Goal: Transaction & Acquisition: Download file/media

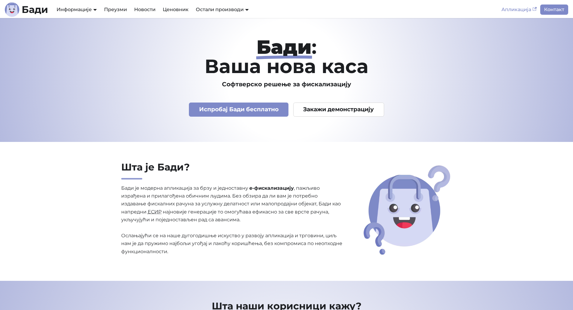
click at [531, 6] on link "Апликација" at bounding box center [519, 10] width 42 height 10
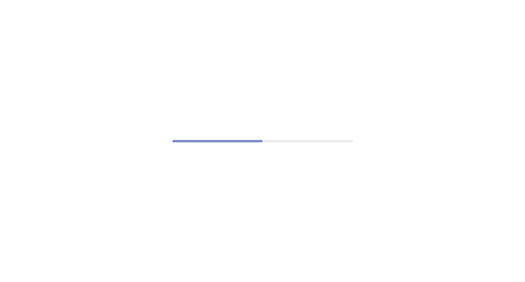
drag, startPoint x: 0, startPoint y: 0, endPoint x: 338, endPoint y: 85, distance: 348.2
drag, startPoint x: 338, startPoint y: 85, endPoint x: 191, endPoint y: 294, distance: 256.2
click at [191, 0] on html at bounding box center [262, 0] width 525 height 0
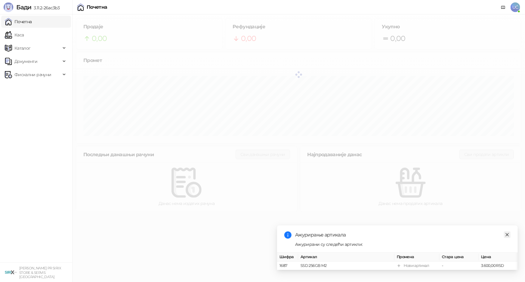
click at [509, 233] on icon "close" at bounding box center [507, 235] width 4 height 4
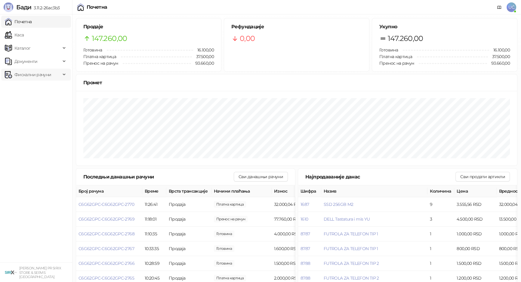
click at [51, 74] on span "Фискални рачуни" at bounding box center [32, 75] width 37 height 12
drag, startPoint x: 43, startPoint y: 104, endPoint x: 53, endPoint y: 97, distance: 11.8
click at [39, 104] on link "По данима" at bounding box center [23, 101] width 32 height 12
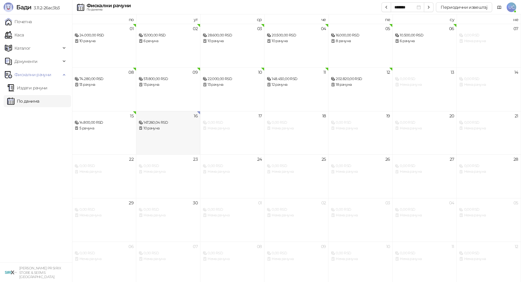
click at [176, 129] on div "10 рачуна" at bounding box center [168, 128] width 59 height 6
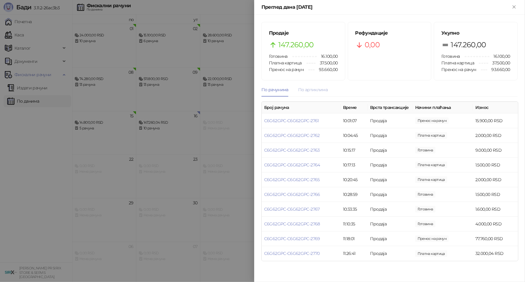
click at [308, 94] on div "По артиклима" at bounding box center [312, 90] width 29 height 14
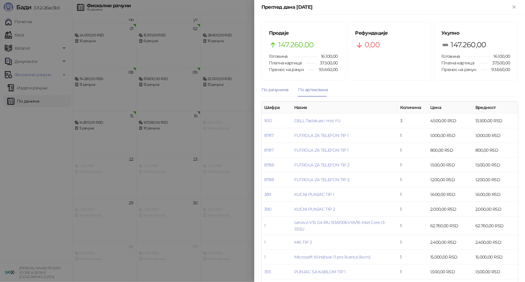
click at [285, 88] on div "По рачунима" at bounding box center [274, 89] width 27 height 7
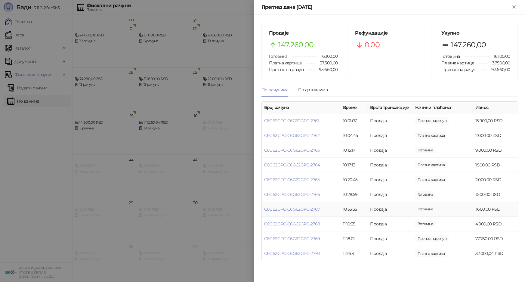
drag, startPoint x: 328, startPoint y: 207, endPoint x: 317, endPoint y: 186, distance: 23.9
click at [321, 202] on td "C6G62GPC-C6G62GPC-2767" at bounding box center [301, 209] width 79 height 15
click at [312, 119] on link "C6G62GPC-C6G62GPC-2761" at bounding box center [291, 120] width 55 height 5
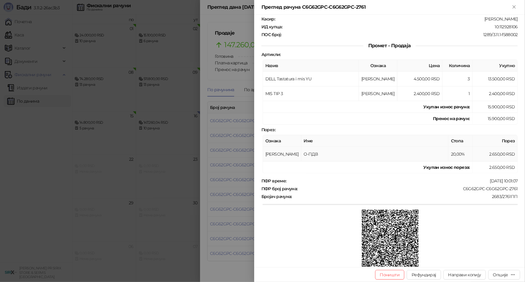
scroll to position [128, 0]
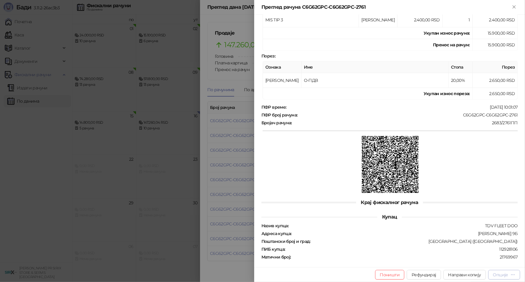
click at [499, 273] on div "Опције" at bounding box center [500, 274] width 15 height 5
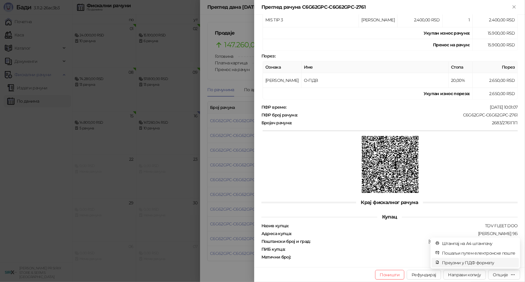
click at [448, 264] on span "Преузми у ПДФ формату" at bounding box center [478, 262] width 73 height 7
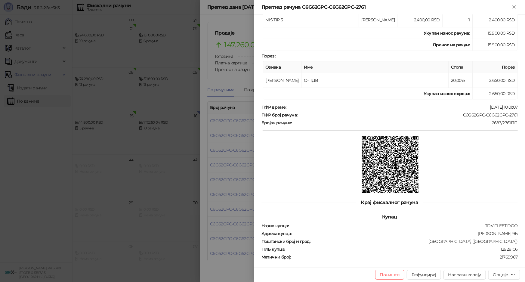
click at [228, 116] on div at bounding box center [262, 141] width 525 height 282
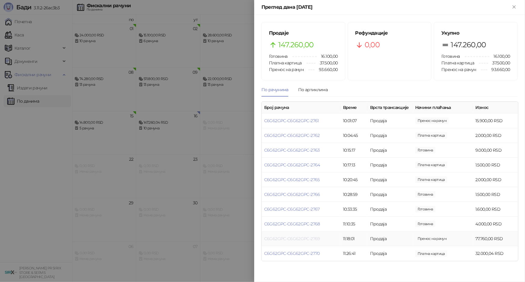
click at [291, 236] on link "C6G62GPC-C6G62GPC-2769" at bounding box center [292, 238] width 56 height 5
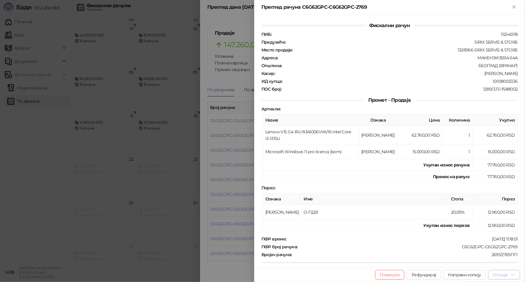
click at [505, 278] on button "Опције" at bounding box center [504, 275] width 32 height 10
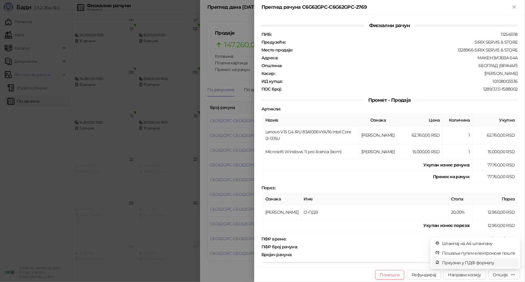
click at [480, 259] on span "Преузми у ПДФ формату" at bounding box center [478, 262] width 73 height 7
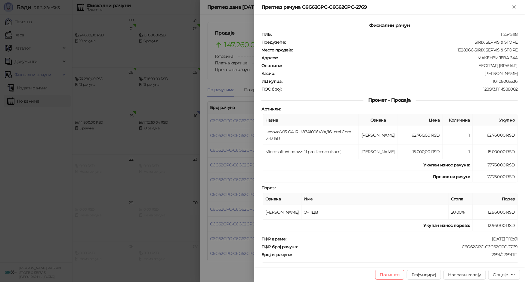
click at [242, 70] on div at bounding box center [262, 141] width 525 height 282
